Goal: Transaction & Acquisition: Purchase product/service

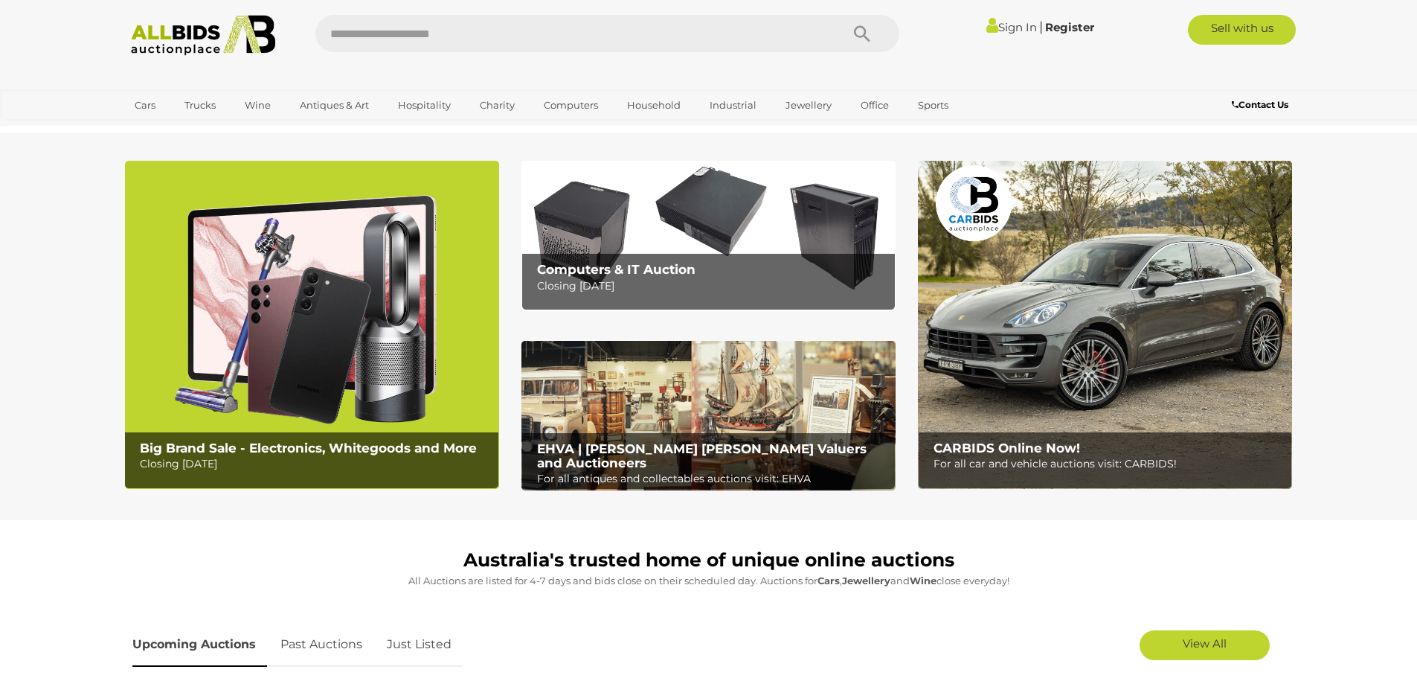
click at [314, 330] on img at bounding box center [312, 325] width 374 height 328
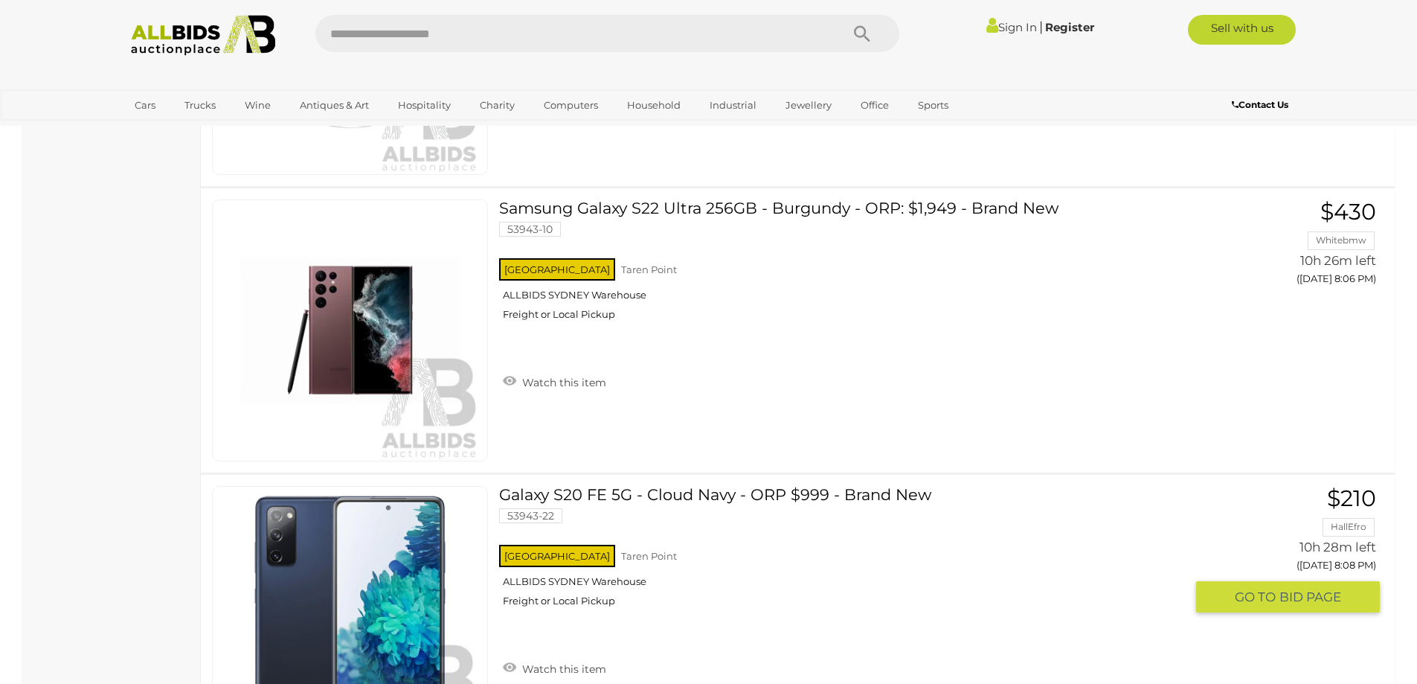
scroll to position [9969, 0]
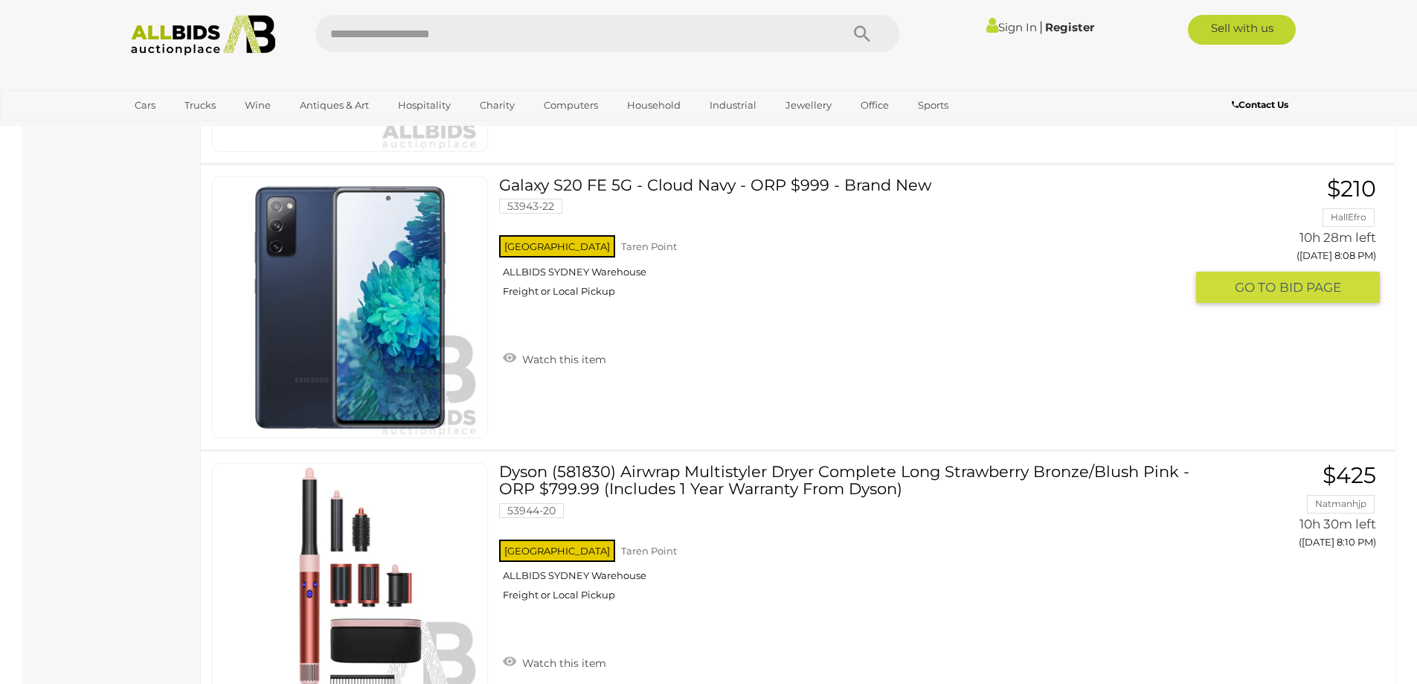
scroll to position [10416, 0]
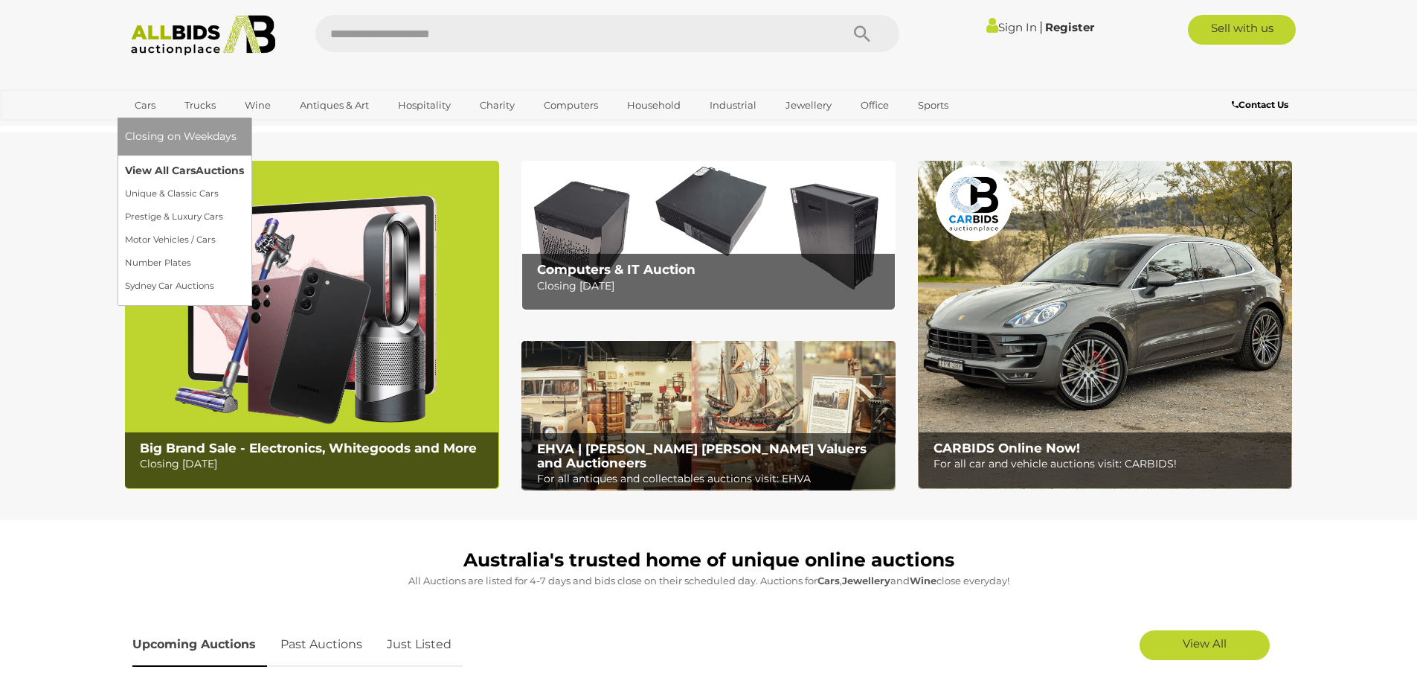
click at [133, 162] on link "View All Cars Auctions" at bounding box center [184, 170] width 119 height 23
